Goal: Information Seeking & Learning: Learn about a topic

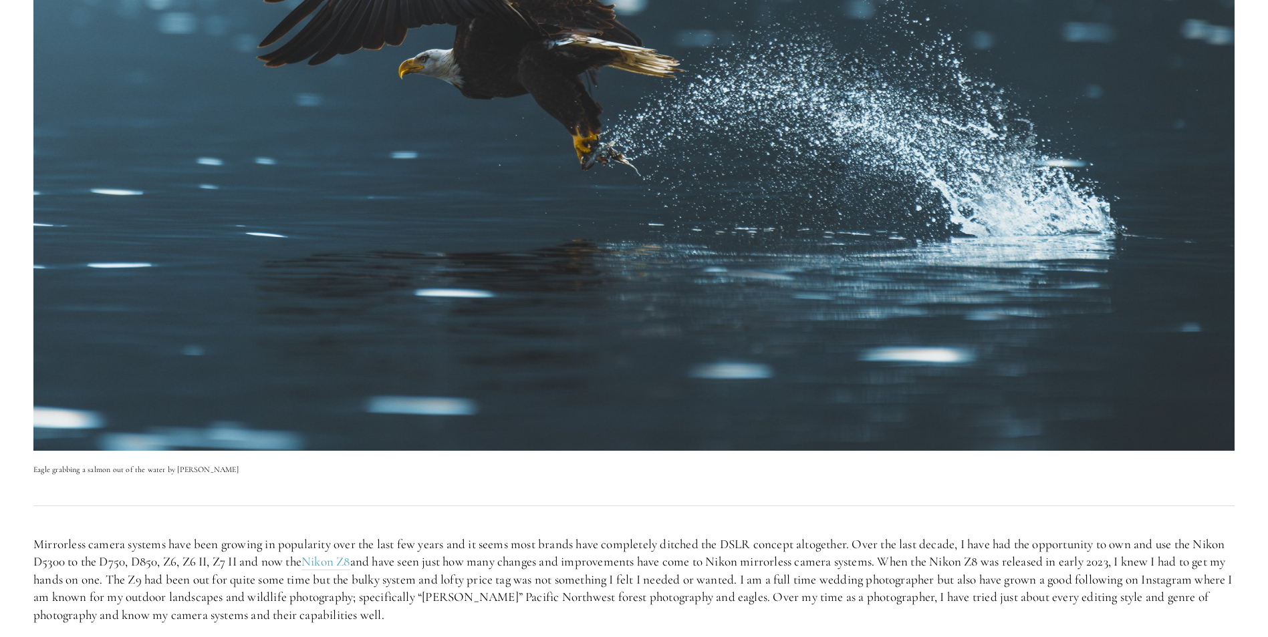
scroll to position [468, 0]
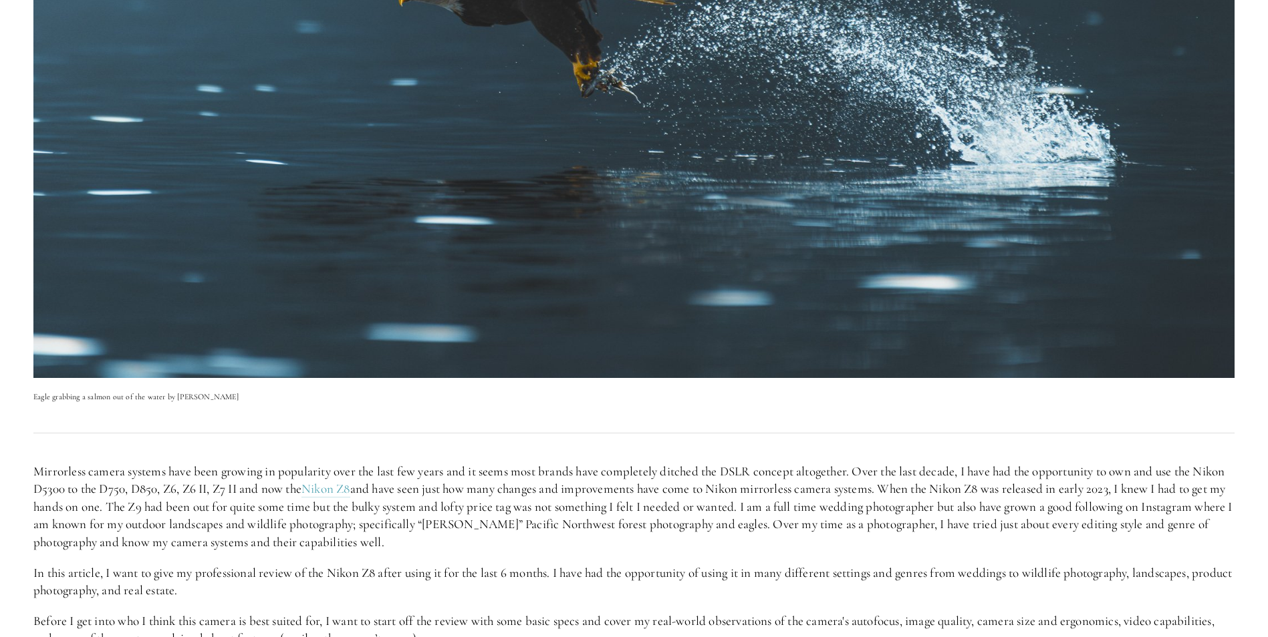
click at [690, 199] on img at bounding box center [633, 40] width 1201 height 675
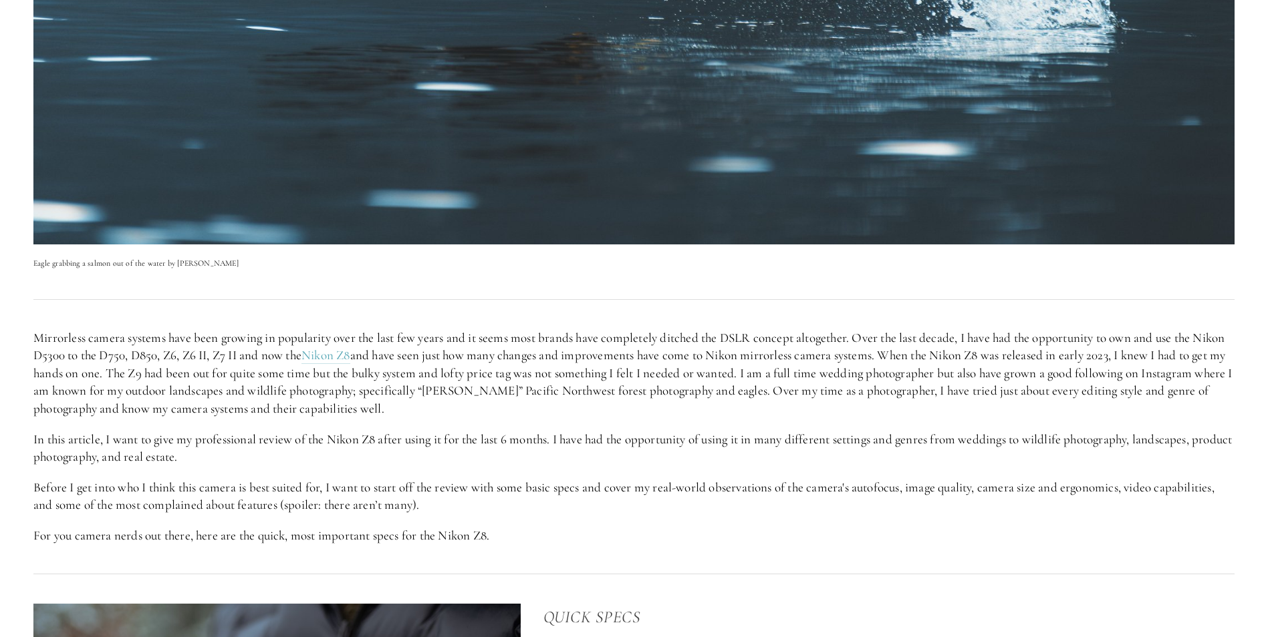
scroll to position [602, 0]
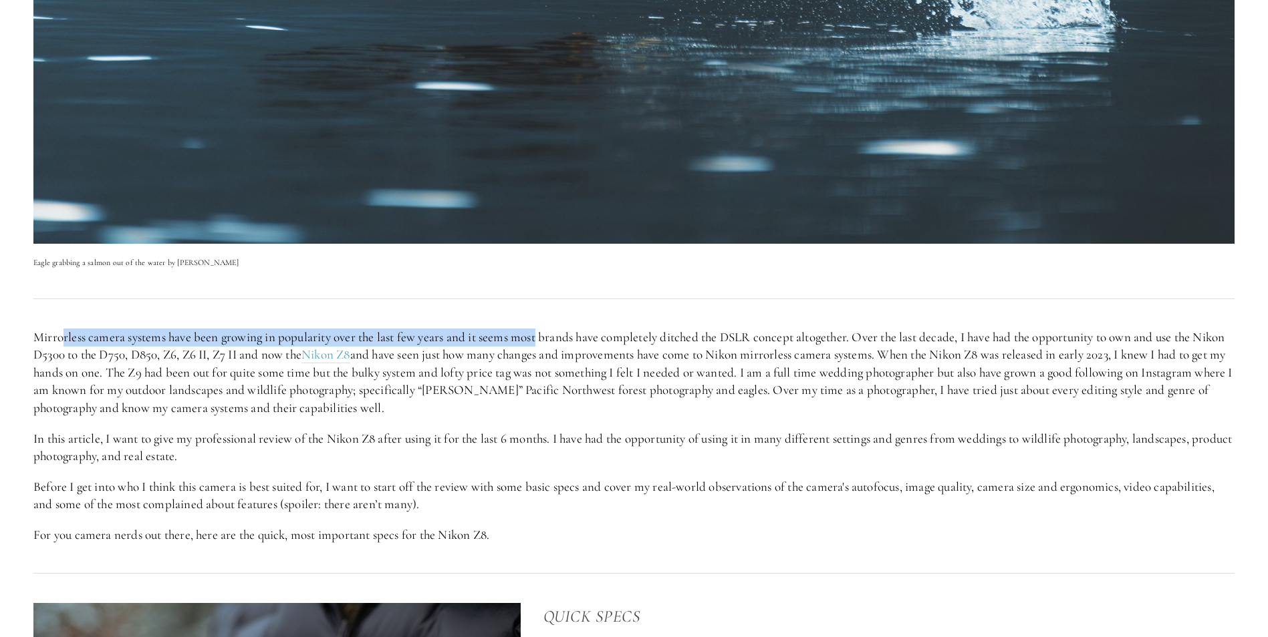
drag, startPoint x: 65, startPoint y: 343, endPoint x: 565, endPoint y: 344, distance: 499.8
click at [565, 344] on p "Mirrorless camera systems have been growing in popularity over the last few yea…" at bounding box center [633, 373] width 1201 height 89
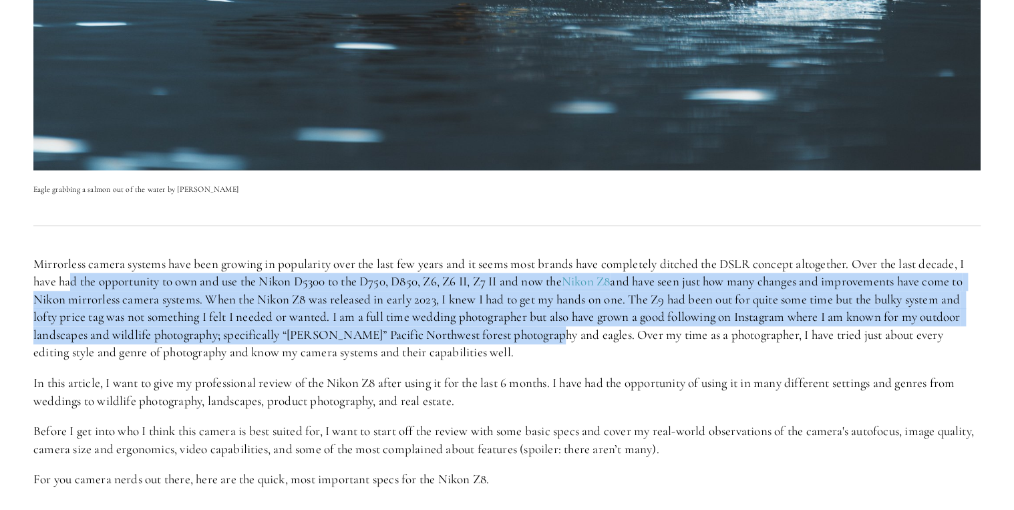
scroll to position [601, 0]
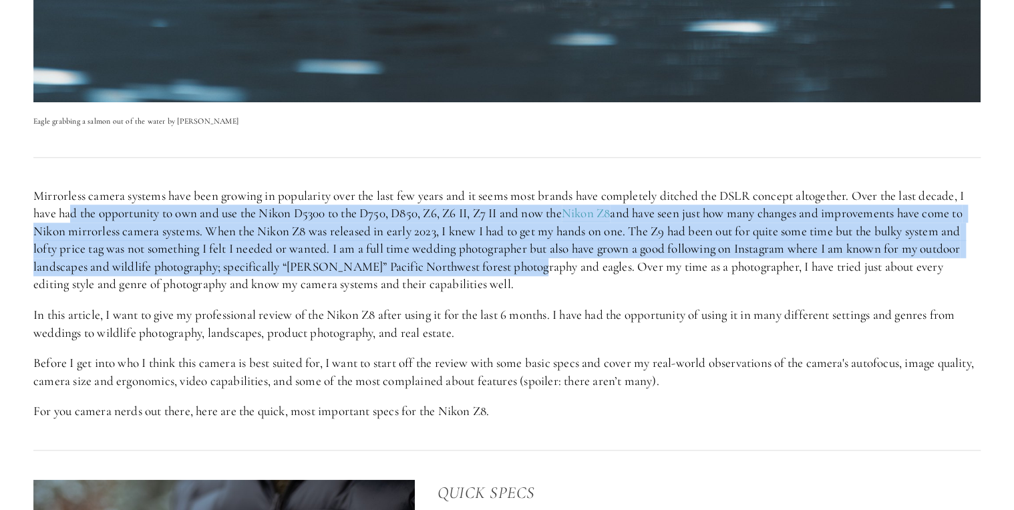
drag, startPoint x: 70, startPoint y: 267, endPoint x: 576, endPoint y: 268, distance: 505.8
click at [576, 268] on p "Mirrorless camera systems have been growing in popularity over the last few yea…" at bounding box center [507, 240] width 948 height 107
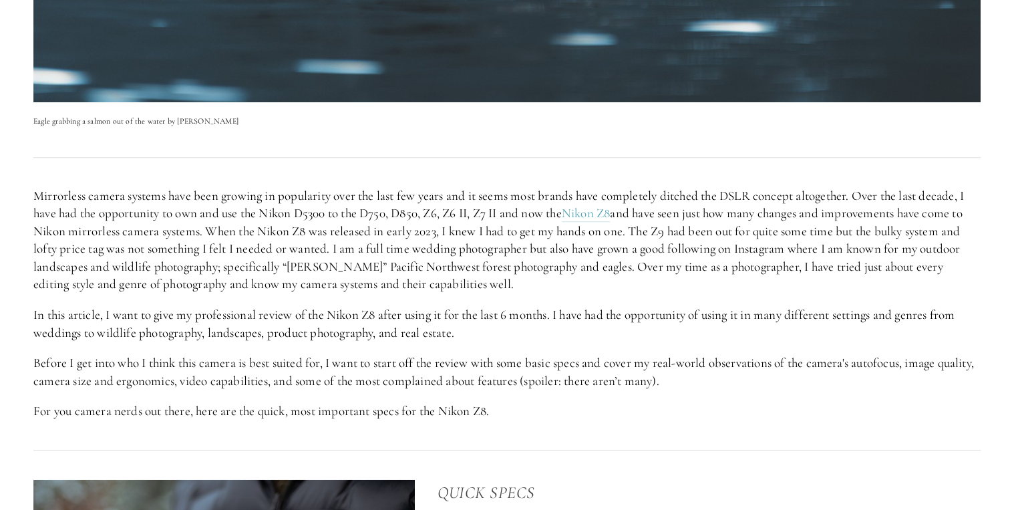
drag, startPoint x: 576, startPoint y: 268, endPoint x: 709, endPoint y: 285, distance: 134.0
click at [709, 285] on p "Mirrorless camera systems have been growing in popularity over the last few yea…" at bounding box center [507, 240] width 948 height 107
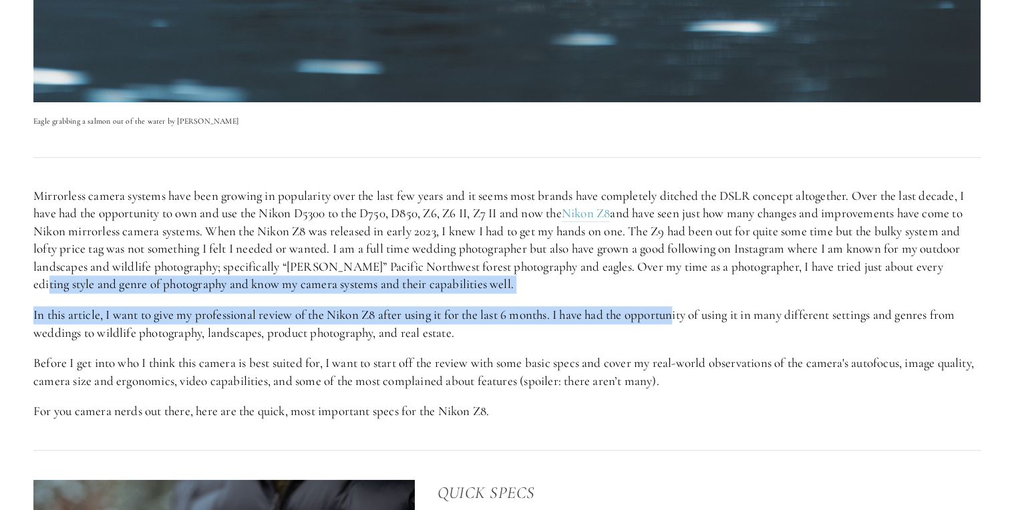
drag, startPoint x: 43, startPoint y: 277, endPoint x: 686, endPoint y: 315, distance: 644.6
click at [686, 315] on div "Mirrorless camera systems have been growing in popularity over the last few yea…" at bounding box center [507, 304] width 948 height 234
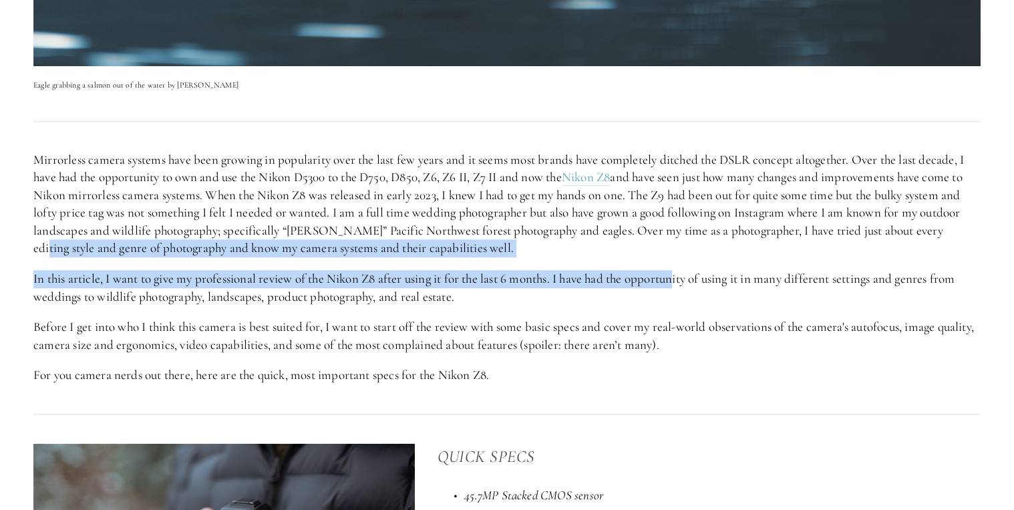
scroll to position [655, 0]
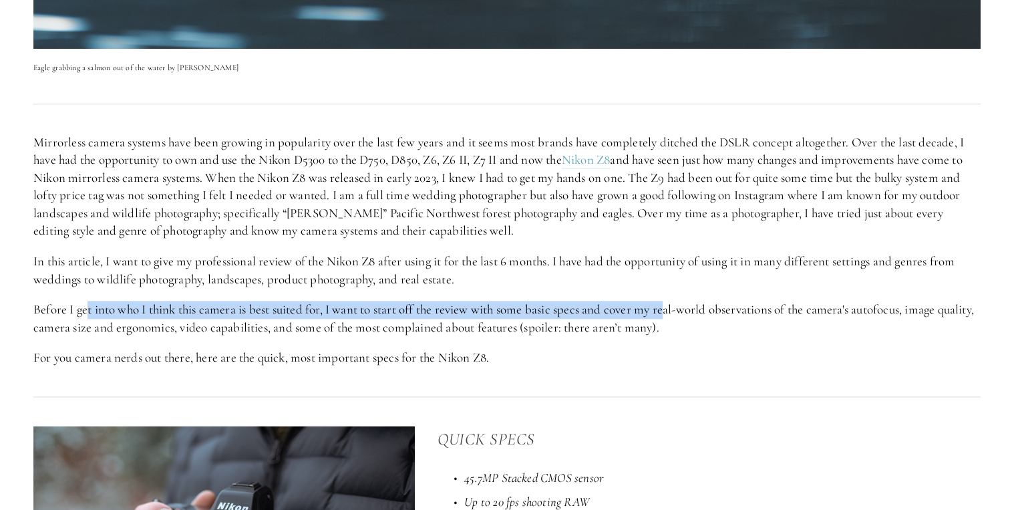
drag, startPoint x: 86, startPoint y: 314, endPoint x: 678, endPoint y: 305, distance: 591.4
click at [677, 305] on p "Before I get into who I think this camera is best suited for, I want to start o…" at bounding box center [507, 318] width 948 height 35
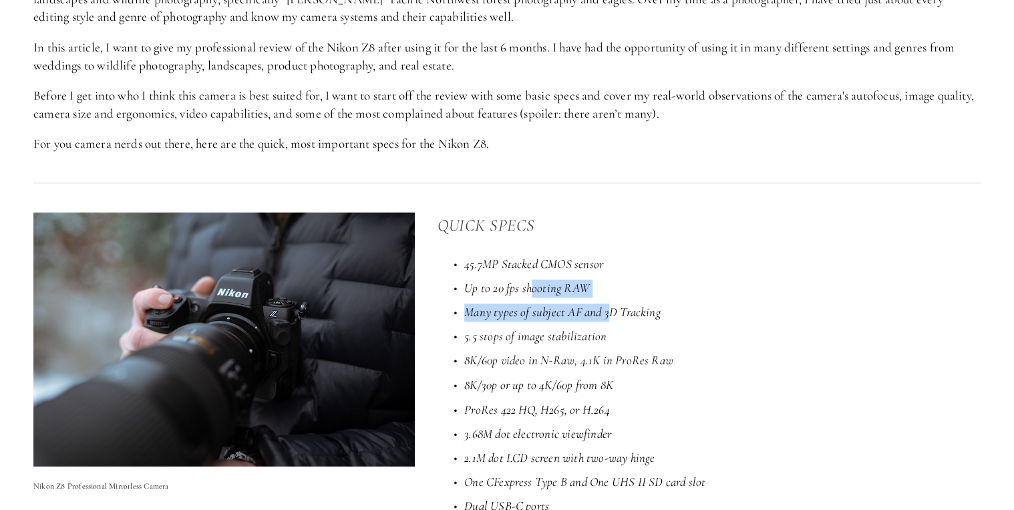
scroll to position [922, 0]
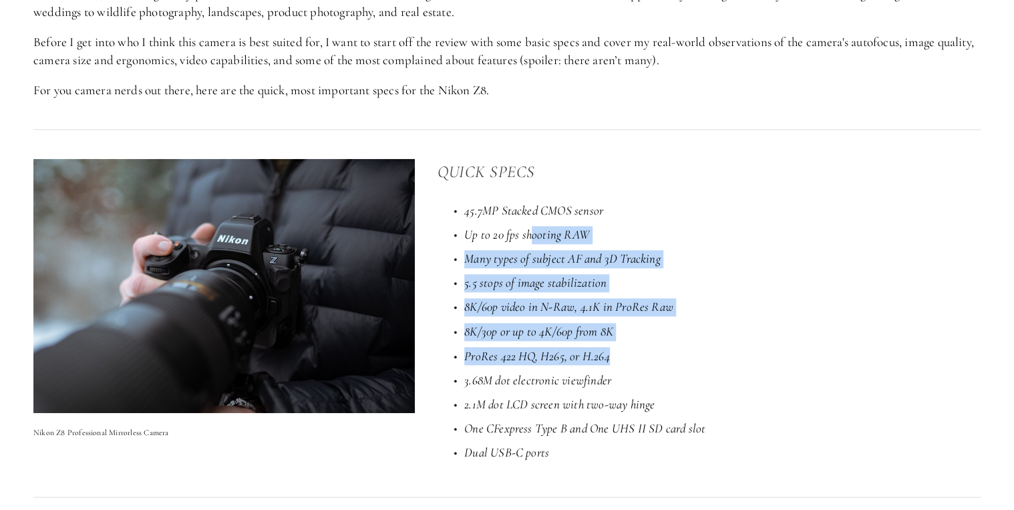
drag, startPoint x: 529, startPoint y: 275, endPoint x: 641, endPoint y: 353, distance: 136.8
click at [641, 353] on ul "45.7MP Stacked CMOS sensor Up to 20 fps shooting RAW Many types of subject AF a…" at bounding box center [709, 331] width 543 height 259
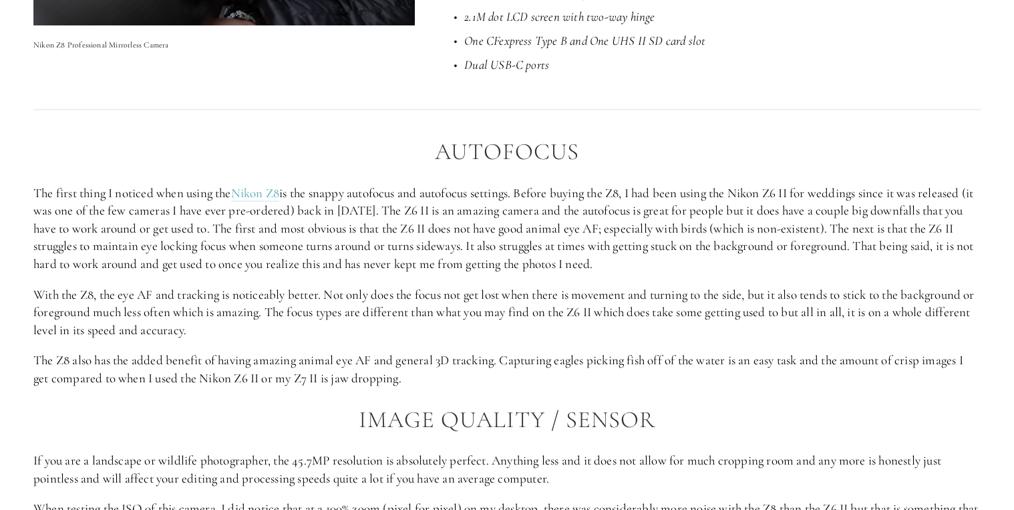
scroll to position [1296, 0]
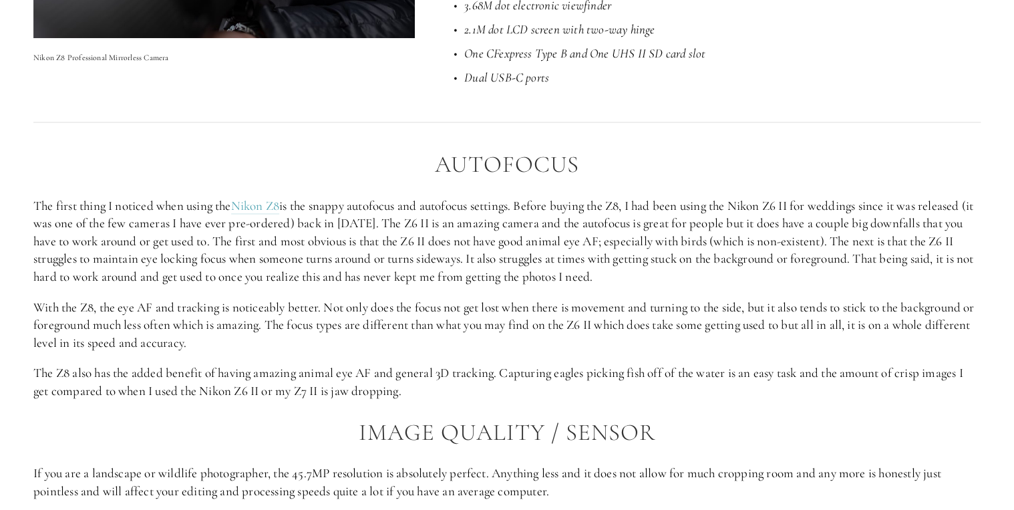
drag, startPoint x: 497, startPoint y: 218, endPoint x: 577, endPoint y: 337, distance: 143.4
click at [577, 337] on div "Autofocus The first thing I noticed when using the Nikon Z8 is the snappy autof…" at bounding box center [507, 519] width 948 height 734
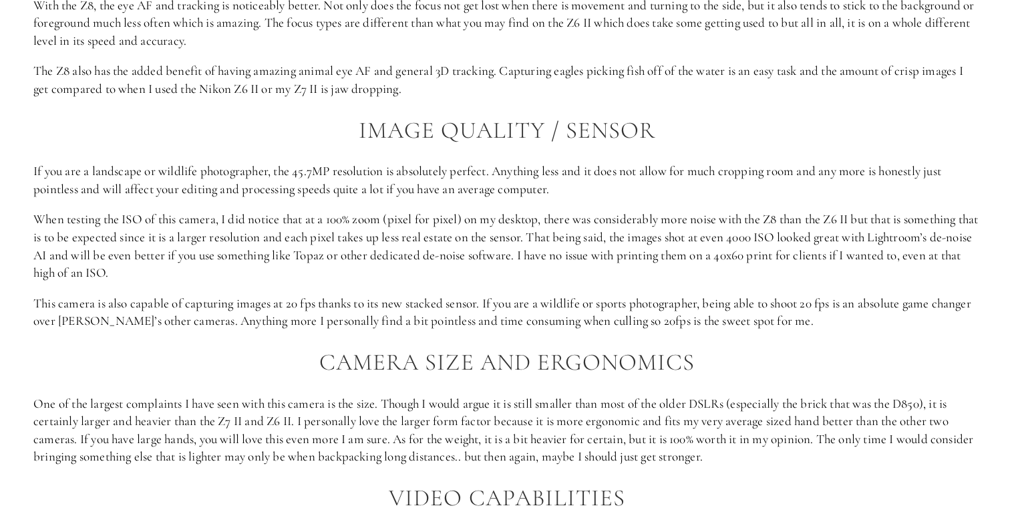
scroll to position [1617, 0]
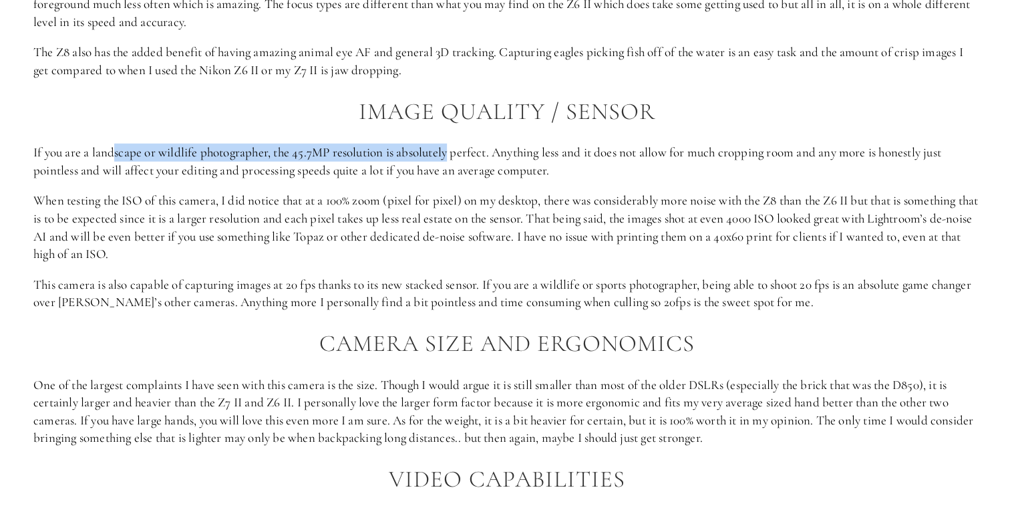
drag, startPoint x: 116, startPoint y: 153, endPoint x: 452, endPoint y: 154, distance: 336.8
click at [452, 154] on p "If you are a landscape or wildlife photographer, the 45.7MP resolution is absol…" at bounding box center [507, 161] width 948 height 35
drag, startPoint x: 53, startPoint y: 163, endPoint x: 774, endPoint y: 252, distance: 727.1
click at [774, 252] on div "Autofocus The first thing I noticed when using the Nikon Z8 is the snappy autof…" at bounding box center [507, 198] width 948 height 734
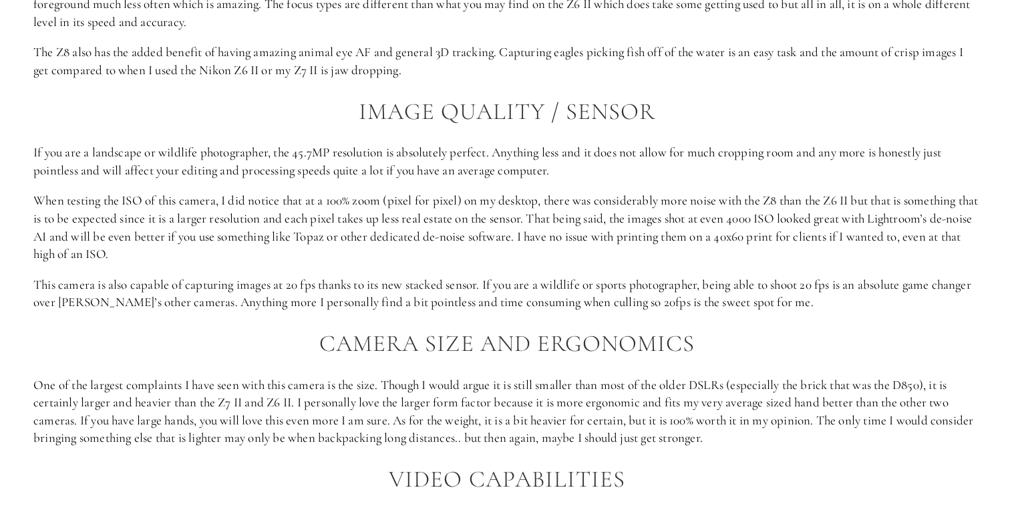
click at [644, 115] on h2 "Image Quality / Sensor" at bounding box center [507, 112] width 948 height 26
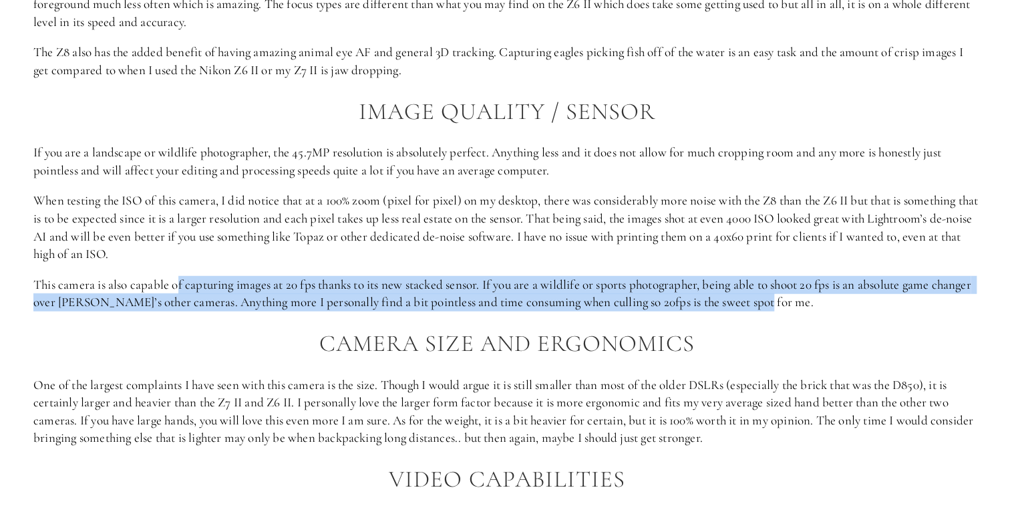
drag, startPoint x: 177, startPoint y: 281, endPoint x: 799, endPoint y: 293, distance: 622.2
click at [799, 293] on p "This camera is also capable of capturing images at 20 fps thanks to its new sta…" at bounding box center [507, 293] width 948 height 35
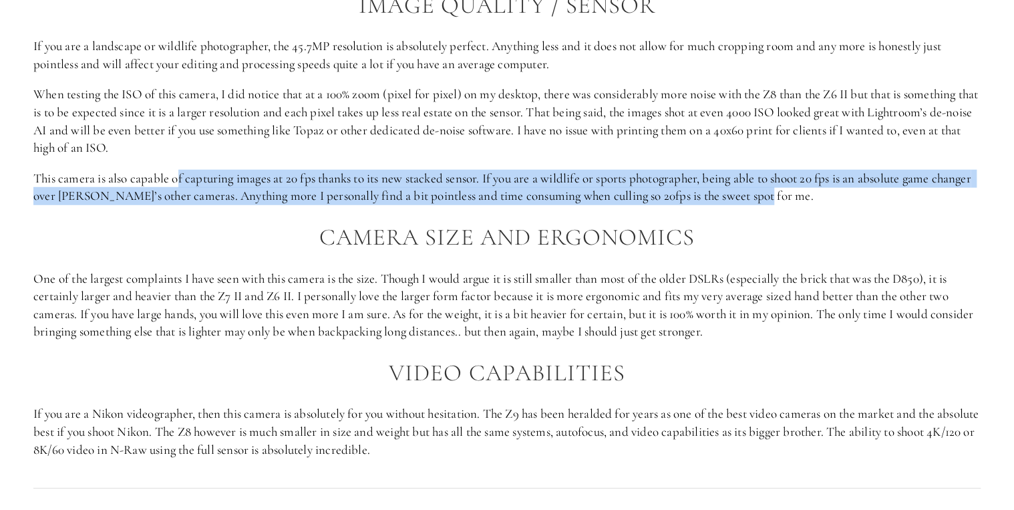
scroll to position [1724, 0]
drag, startPoint x: 29, startPoint y: 273, endPoint x: 954, endPoint y: 323, distance: 926.1
click at [954, 323] on div "Autofocus The first thing I noticed when using the Nikon Z8 is the snappy autof…" at bounding box center [507, 91] width 970 height 756
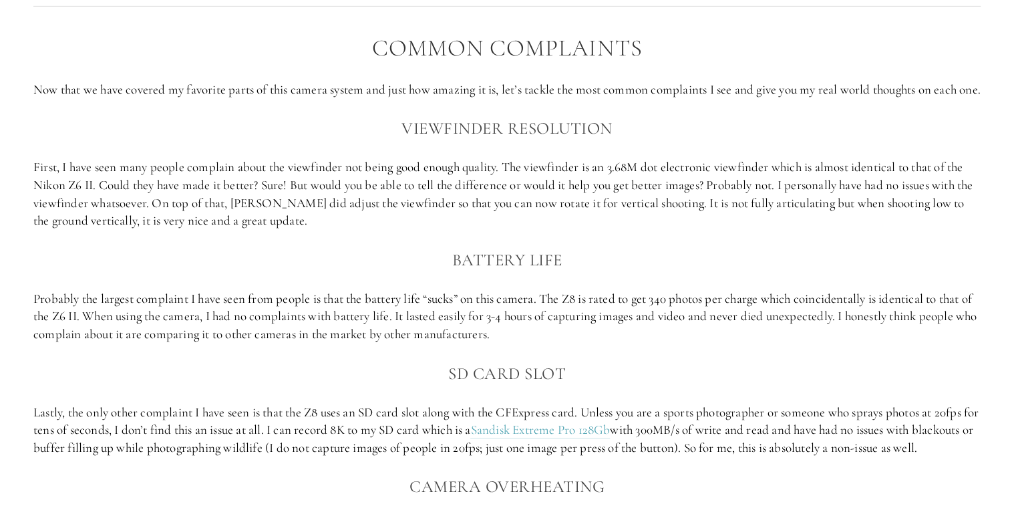
scroll to position [2205, 0]
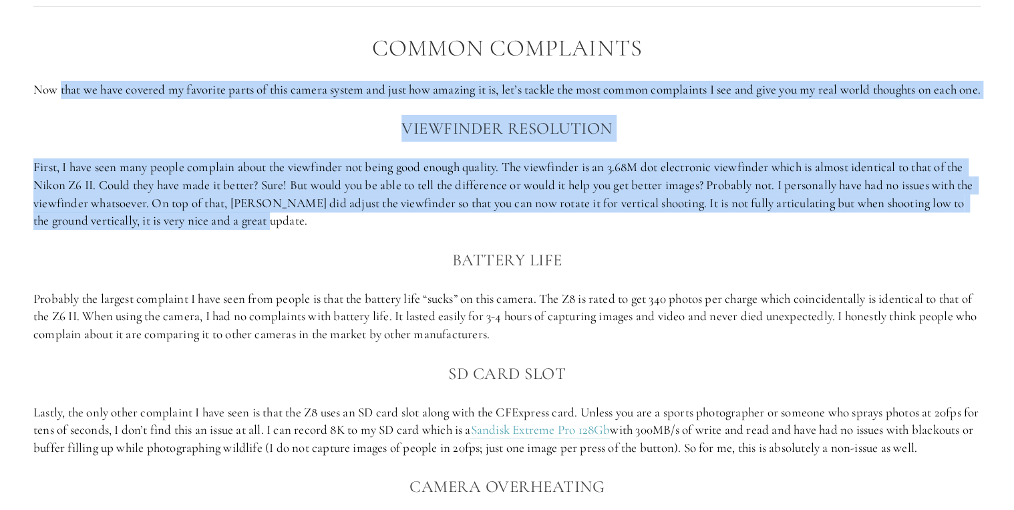
drag, startPoint x: 62, startPoint y: 82, endPoint x: 741, endPoint y: 240, distance: 697.1
click at [741, 240] on div "Common Complaints Now that we have covered my favorite parts of this camera sys…" at bounding box center [507, 302] width 948 height 535
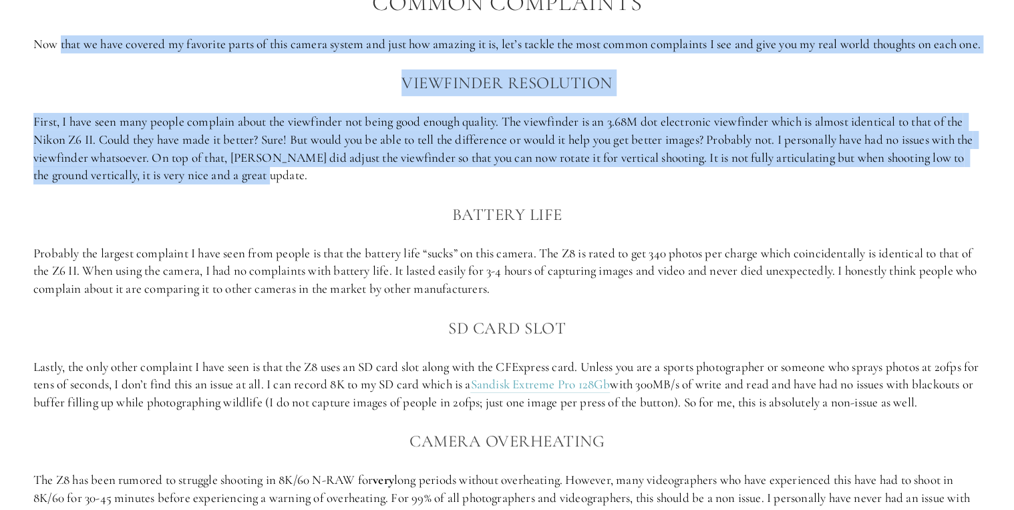
scroll to position [2312, 0]
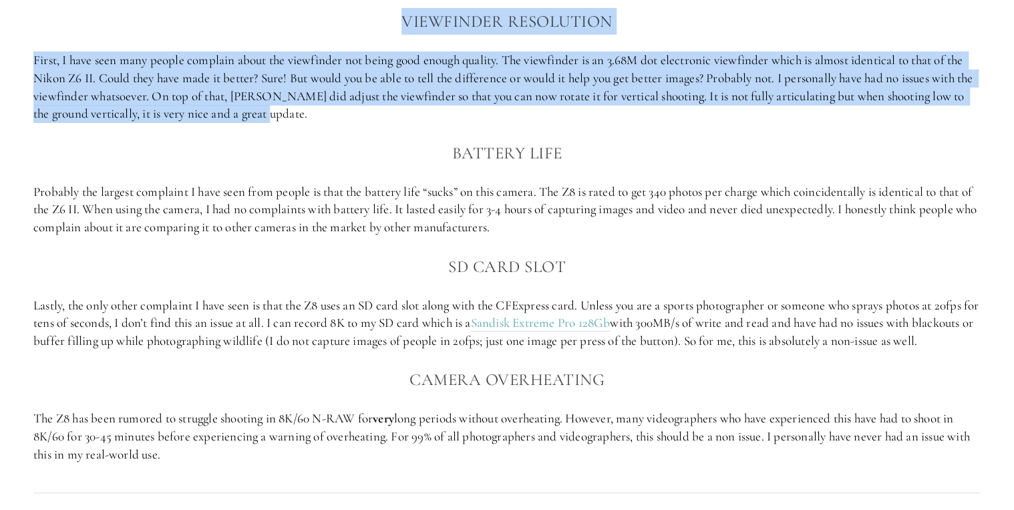
drag, startPoint x: 555, startPoint y: 211, endPoint x: 900, endPoint y: 251, distance: 347.8
click at [900, 237] on p "Probably the largest complaint I have seen from people is that the battery life…" at bounding box center [507, 209] width 948 height 53
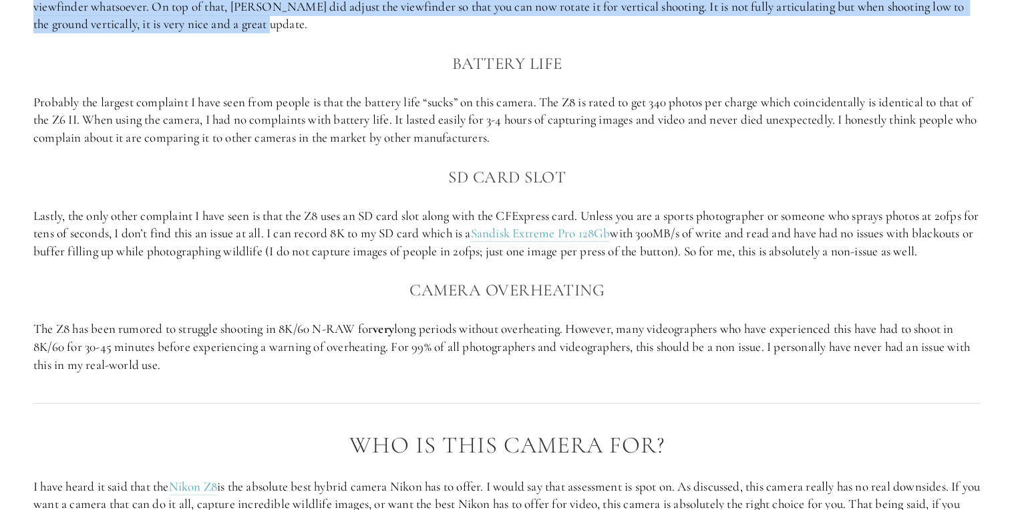
scroll to position [2419, 0]
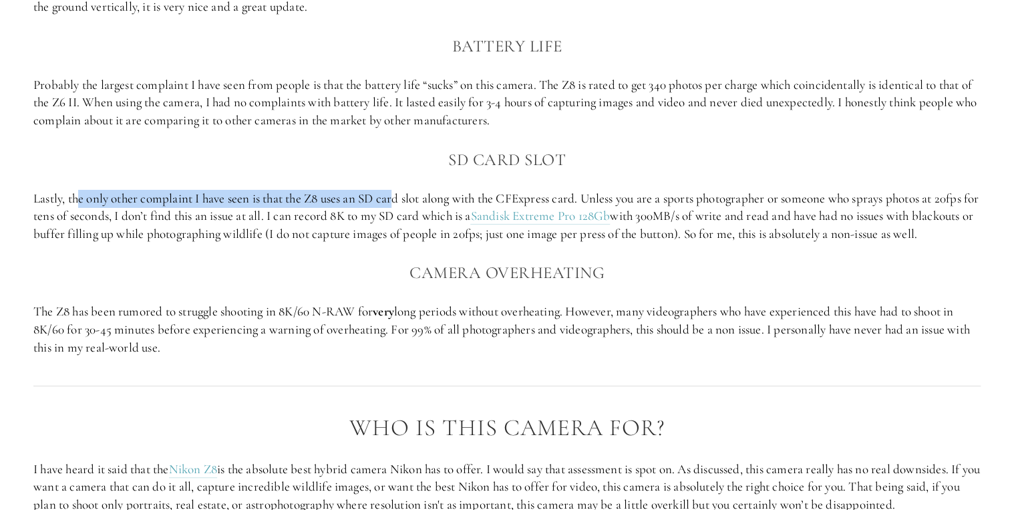
drag, startPoint x: 81, startPoint y: 216, endPoint x: 398, endPoint y: 219, distance: 317.4
click at [398, 219] on p "Lastly, the only other complaint I have seen is that the Z8 uses an SD card slo…" at bounding box center [507, 216] width 948 height 53
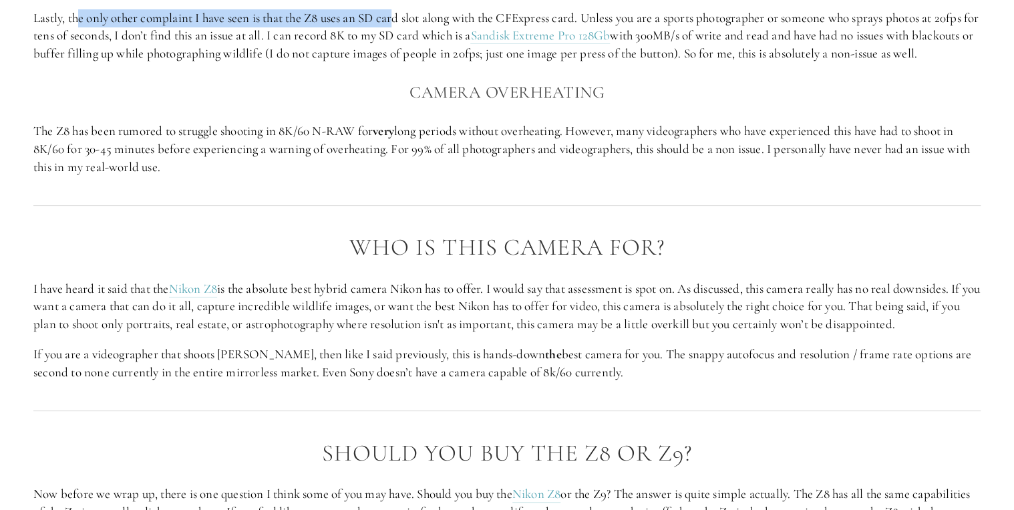
scroll to position [2740, 0]
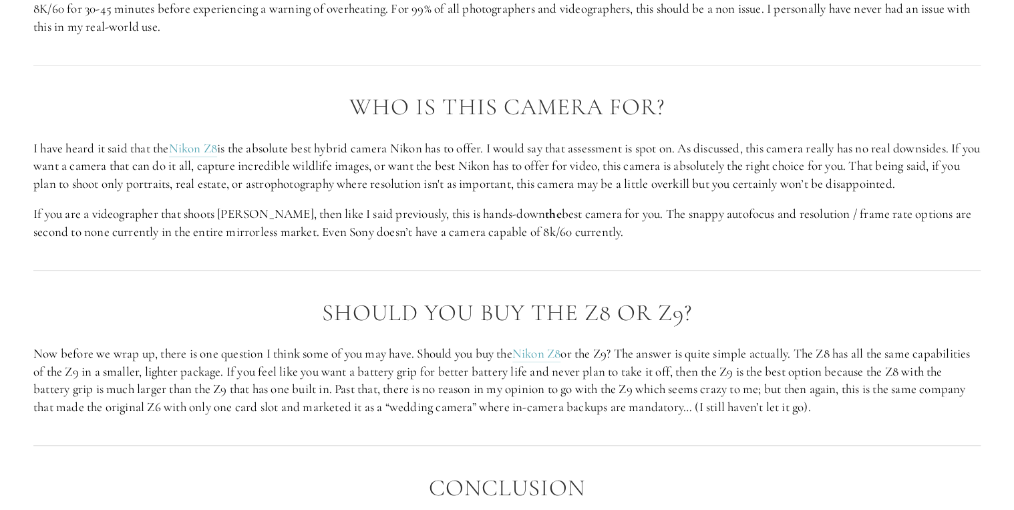
drag, startPoint x: 726, startPoint y: 172, endPoint x: 780, endPoint y: 273, distance: 114.5
click at [780, 241] on div "Who is this camera for? I have heard it said that the Nikon Z8 is the absolute …" at bounding box center [507, 167] width 948 height 147
click at [717, 241] on p "If you are a videographer that shoots [PERSON_NAME], then like I said previousl…" at bounding box center [507, 222] width 948 height 35
click at [718, 241] on p "If you are a videographer that shoots [PERSON_NAME], then like I said previousl…" at bounding box center [507, 222] width 948 height 35
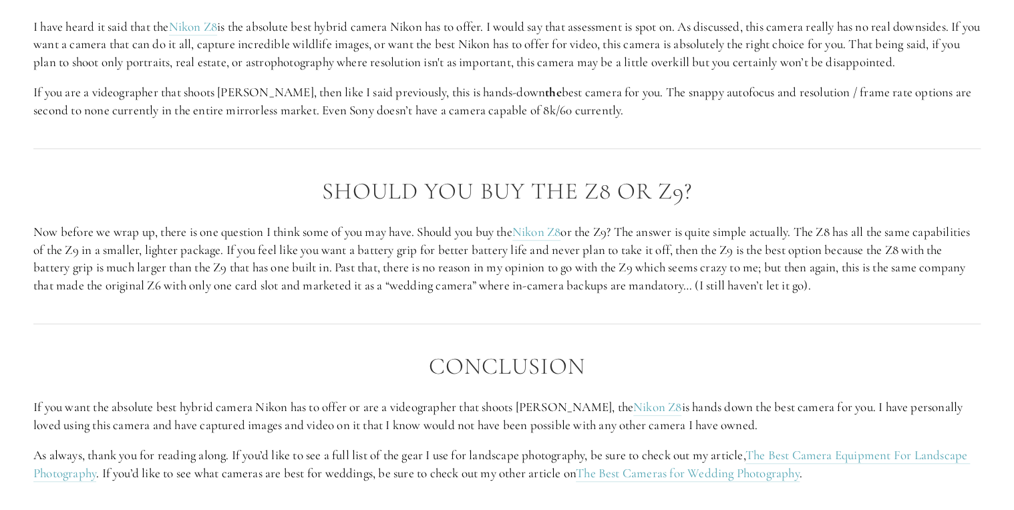
scroll to position [2900, 0]
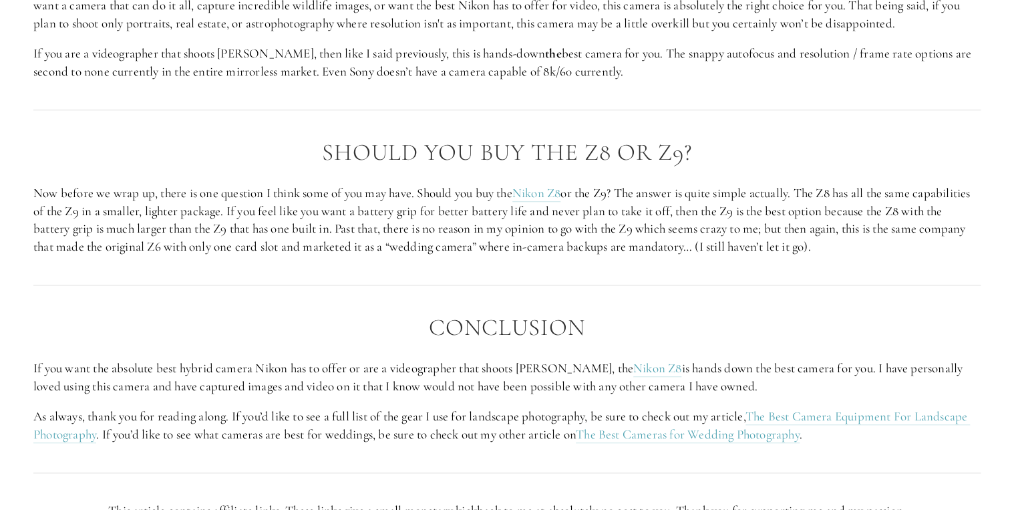
drag, startPoint x: 51, startPoint y: 227, endPoint x: 918, endPoint y: 281, distance: 869.0
click at [918, 255] on p "Now before we wrap up, there is one question I think some of you may have. Shou…" at bounding box center [507, 219] width 948 height 71
drag, startPoint x: 918, startPoint y: 281, endPoint x: 903, endPoint y: 287, distance: 16.5
click at [903, 255] on p "Now before we wrap up, there is one question I think some of you may have. Shou…" at bounding box center [507, 219] width 948 height 71
click at [913, 255] on p "Now before we wrap up, there is one question I think some of you may have. Shou…" at bounding box center [507, 219] width 948 height 71
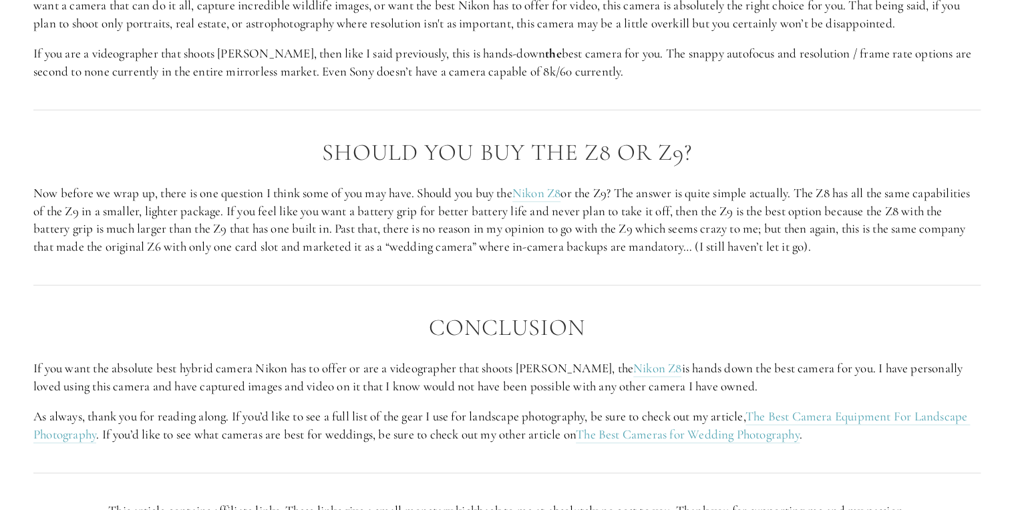
click at [927, 255] on p "Now before we wrap up, there is one question I think some of you may have. Shou…" at bounding box center [507, 219] width 948 height 71
click at [935, 255] on p "Now before we wrap up, there is one question I think some of you may have. Shou…" at bounding box center [507, 219] width 948 height 71
drag, startPoint x: 915, startPoint y: 283, endPoint x: 79, endPoint y: 229, distance: 838.3
click at [79, 229] on p "Now before we wrap up, there is one question I think some of you may have. Shou…" at bounding box center [507, 219] width 948 height 71
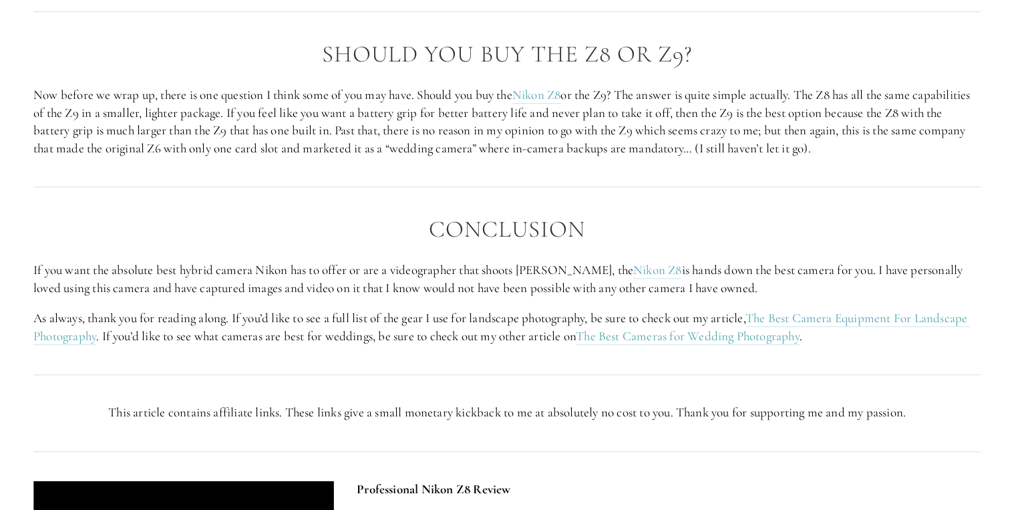
scroll to position [3007, 0]
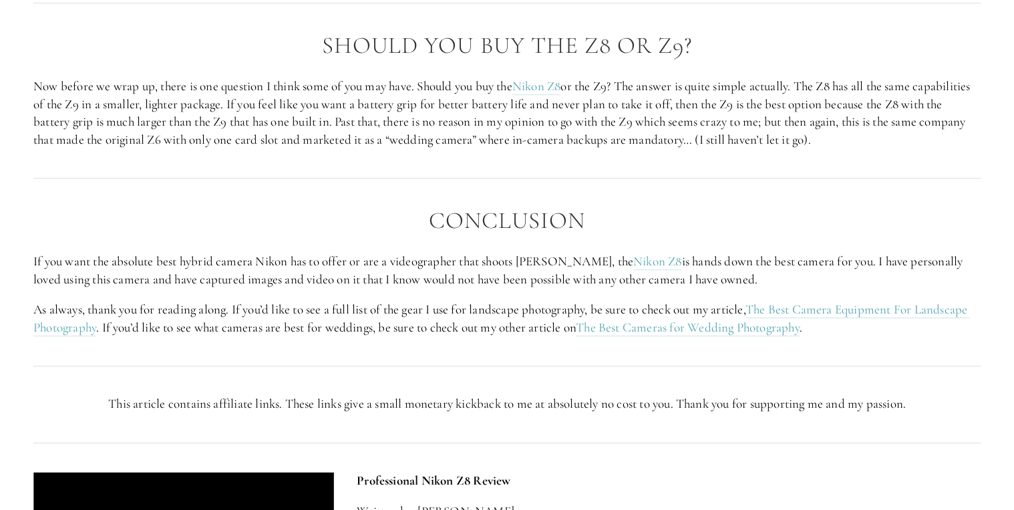
click at [384, 271] on div "Conclusion If you want the absolute best hybrid camera Nikon has to offer or ar…" at bounding box center [507, 272] width 948 height 129
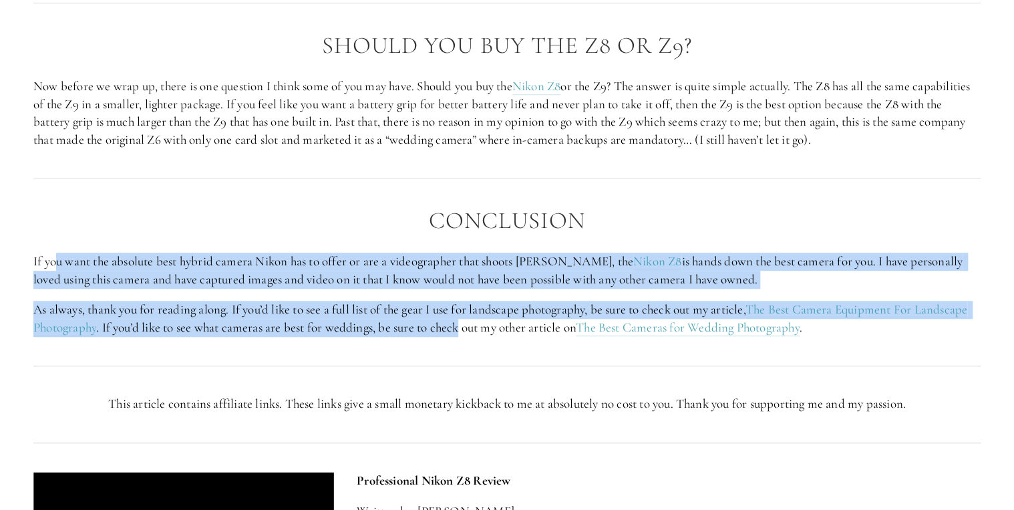
drag, startPoint x: 55, startPoint y: 289, endPoint x: 524, endPoint y: 355, distance: 473.2
click at [524, 337] on div "Conclusion If you want the absolute best hybrid camera Nikon has to offer or ar…" at bounding box center [507, 272] width 948 height 129
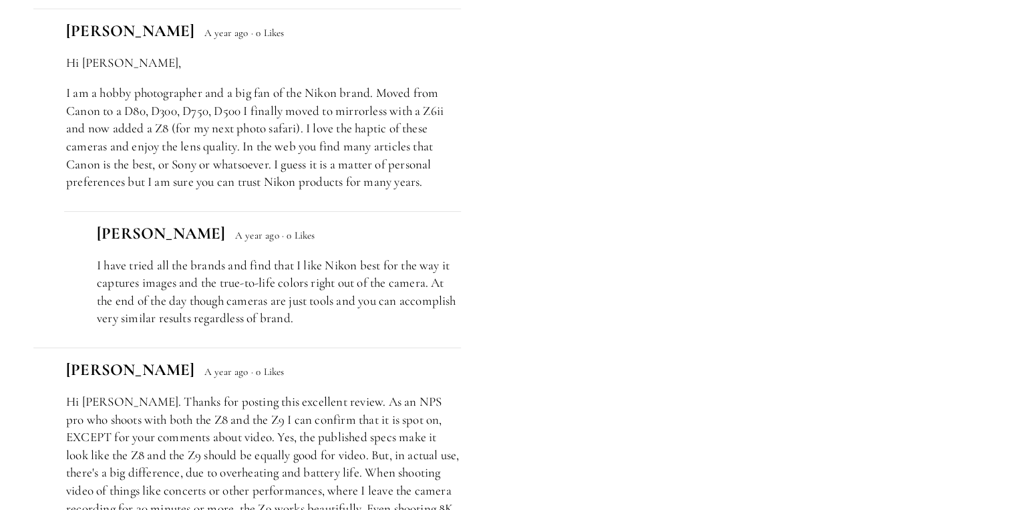
scroll to position [4611, 0]
